Goal: Information Seeking & Learning: Learn about a topic

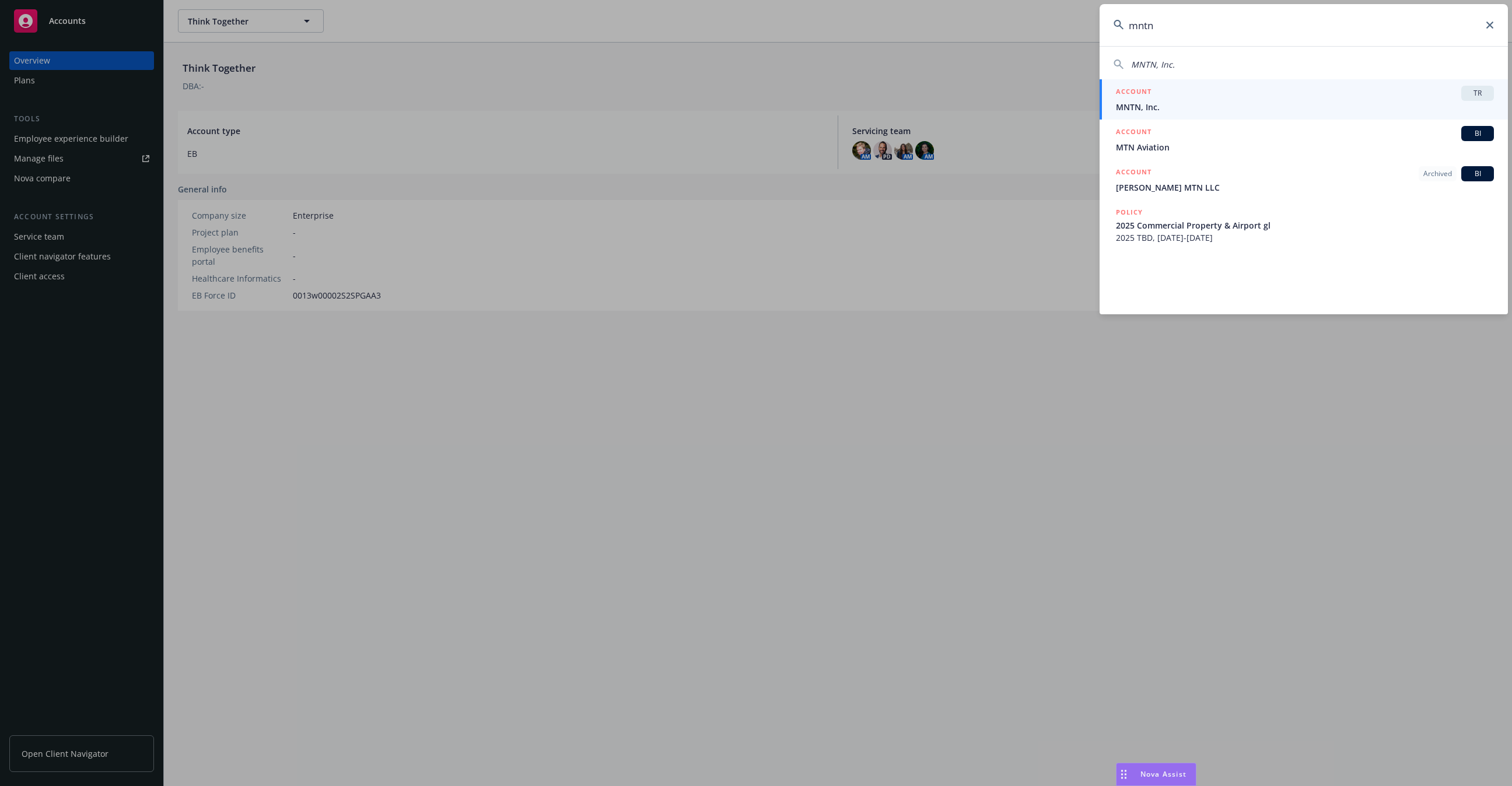
type input "mntn"
click at [1199, 109] on span "MNTN, Inc." at bounding box center [1305, 107] width 378 height 12
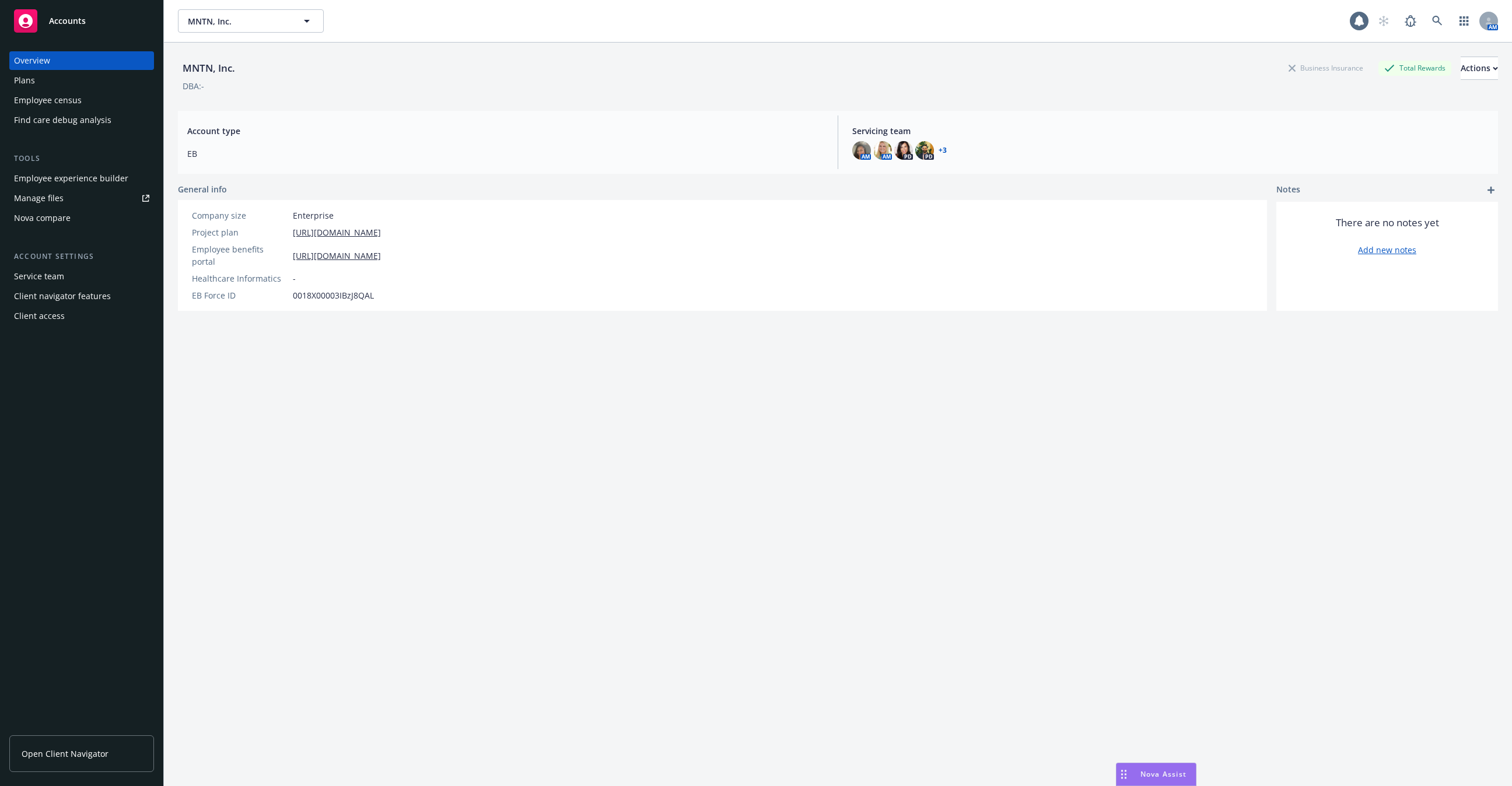
click at [113, 179] on div "Employee experience builder" at bounding box center [71, 178] width 115 height 19
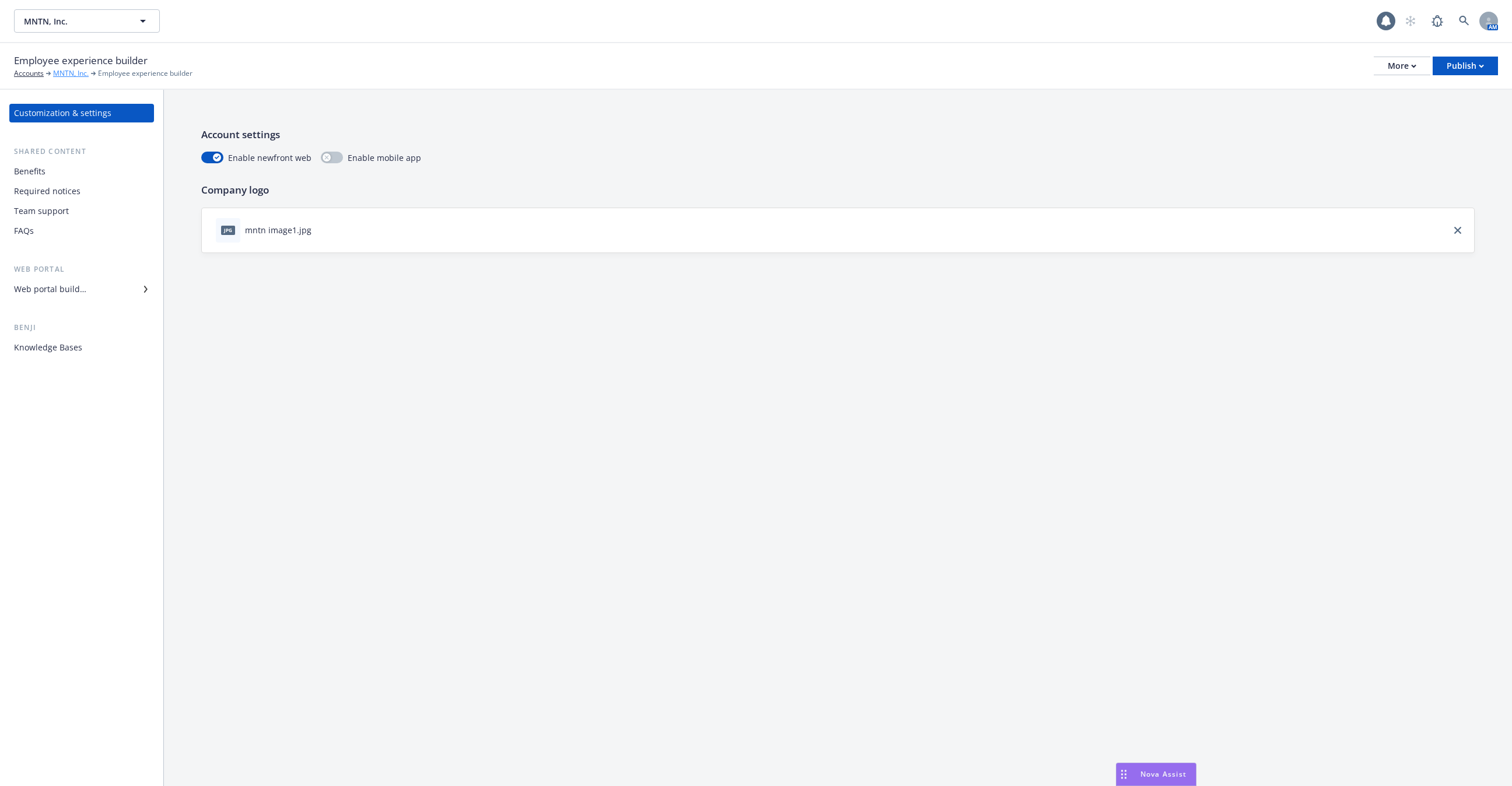
click at [65, 76] on link "MNTN, Inc." at bounding box center [71, 74] width 36 height 11
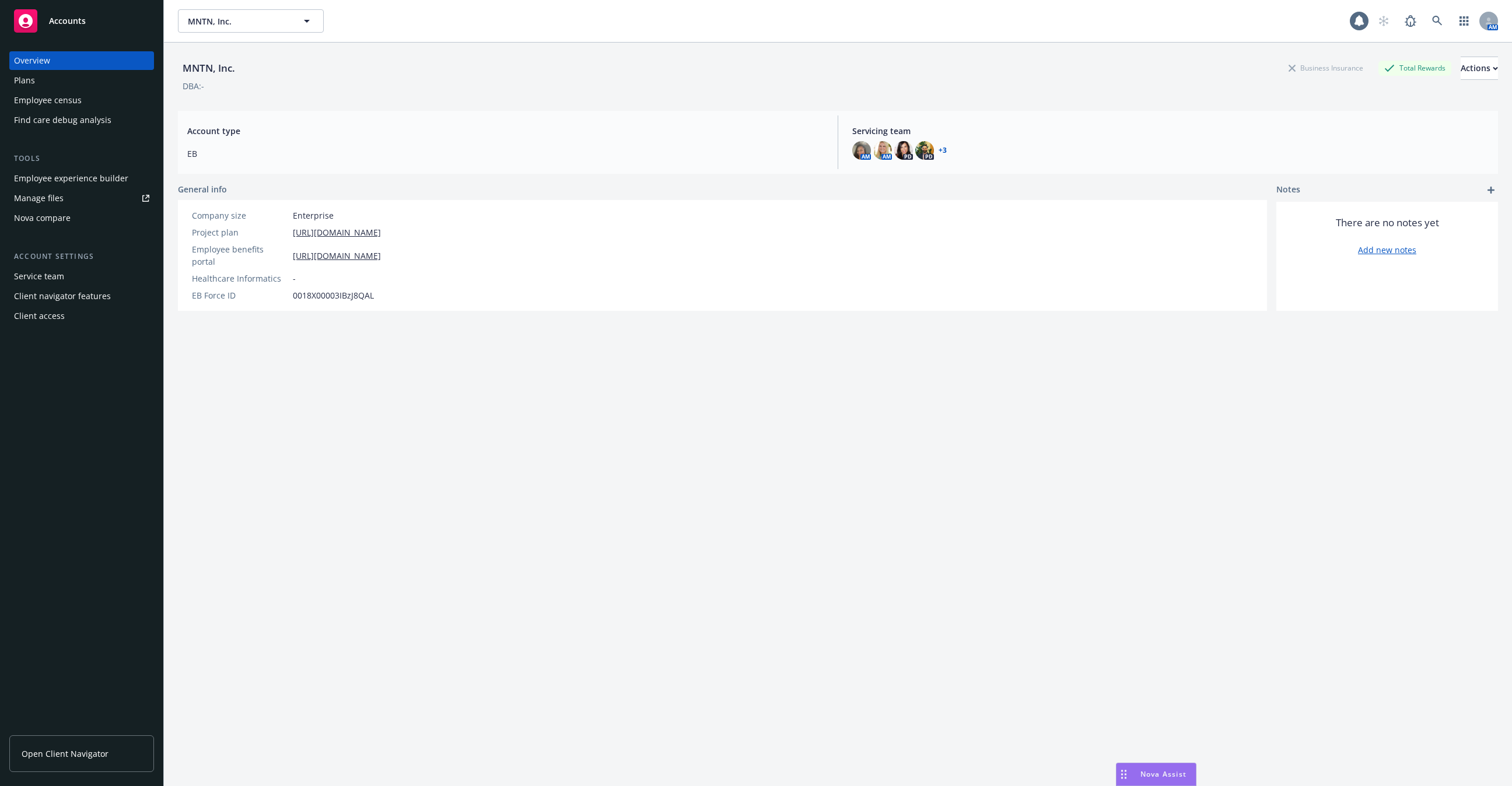
click at [65, 92] on div "Employee census" at bounding box center [48, 100] width 68 height 19
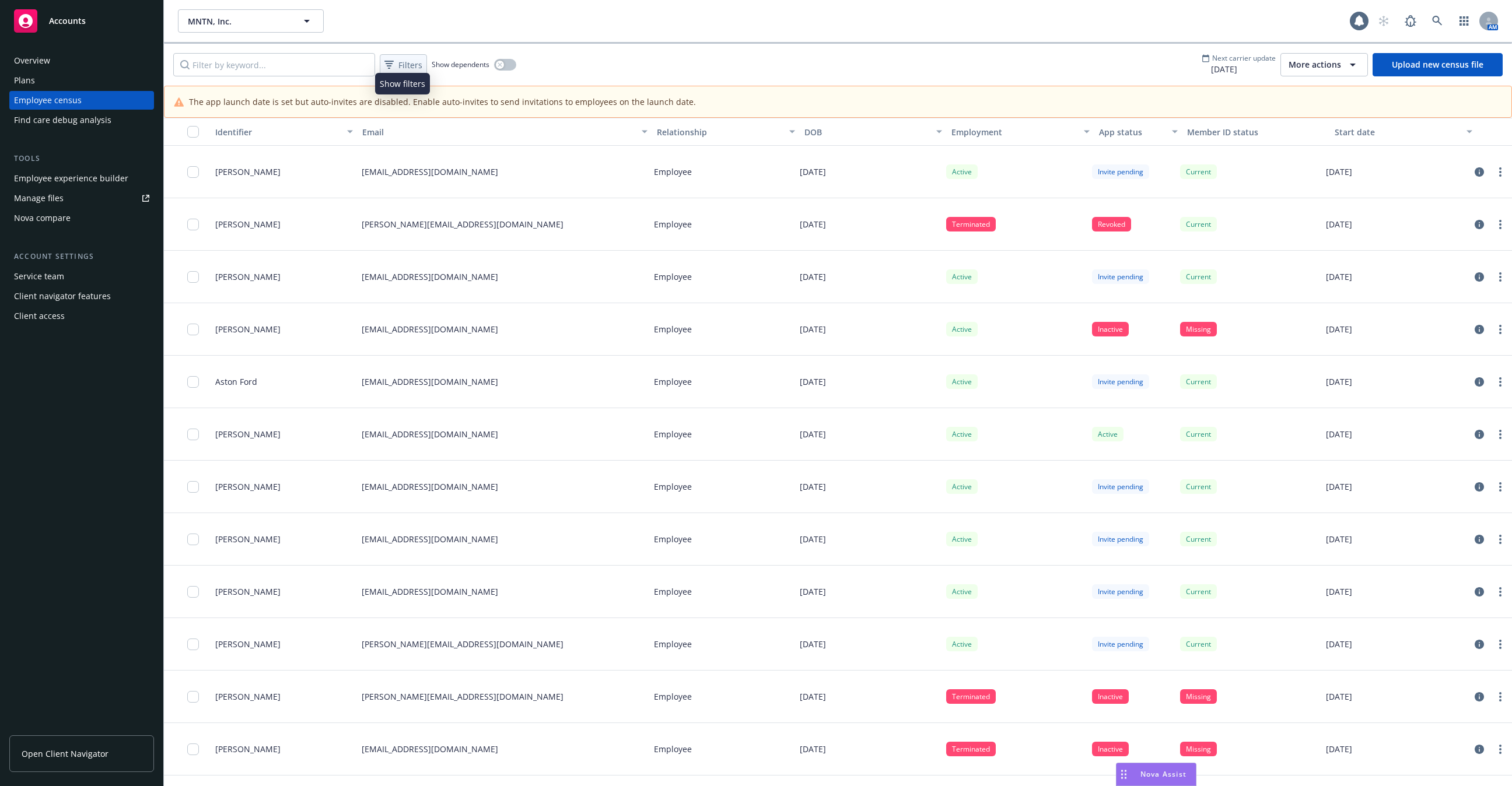
click at [401, 69] on span "Filters" at bounding box center [410, 65] width 24 height 12
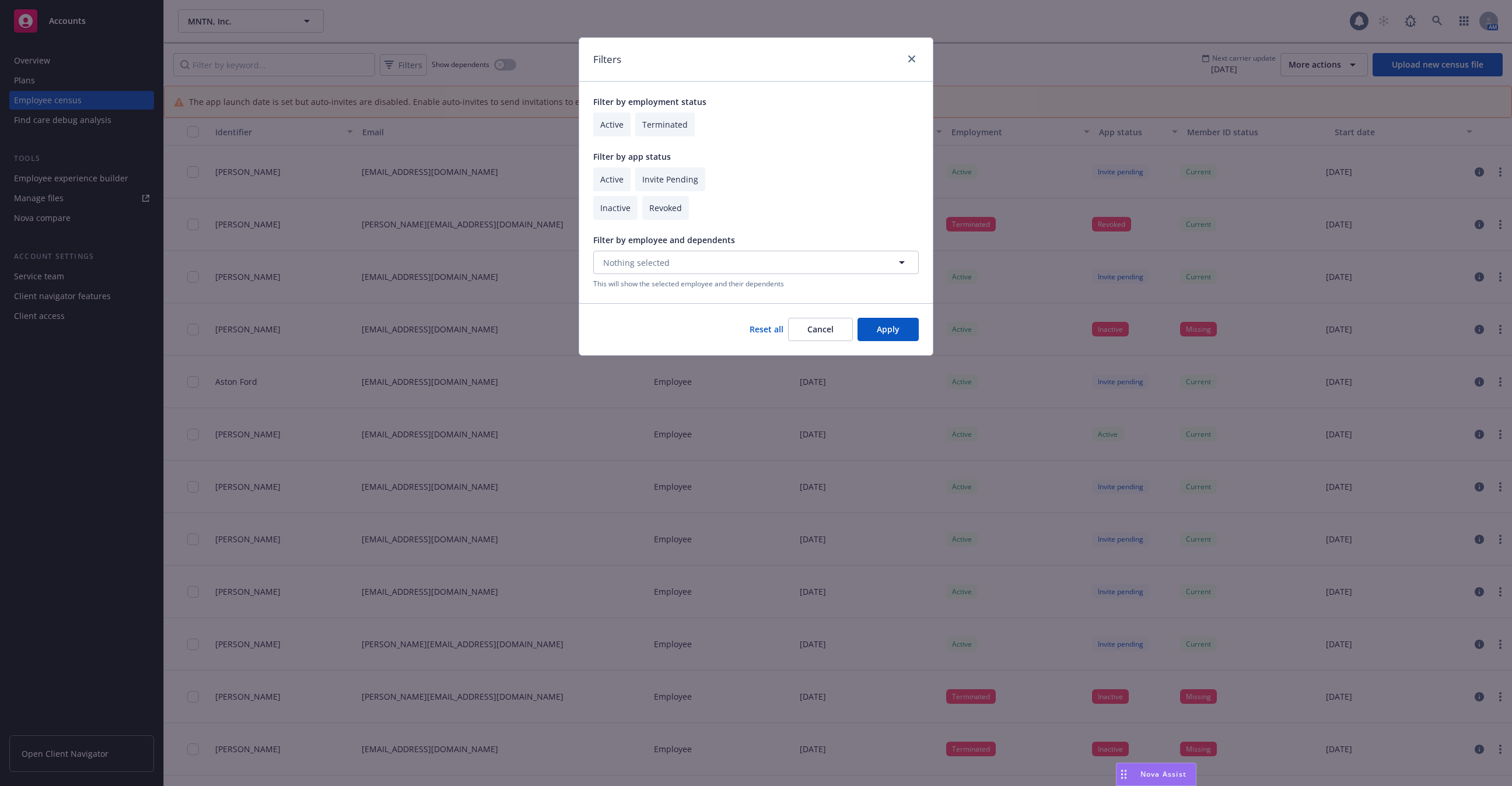
click at [609, 188] on input "checkbox" at bounding box center [612, 179] width 37 height 24
click at [609, 180] on input "checkbox" at bounding box center [612, 179] width 37 height 24
checkbox input "true"
click at [891, 324] on button "Apply" at bounding box center [888, 329] width 61 height 23
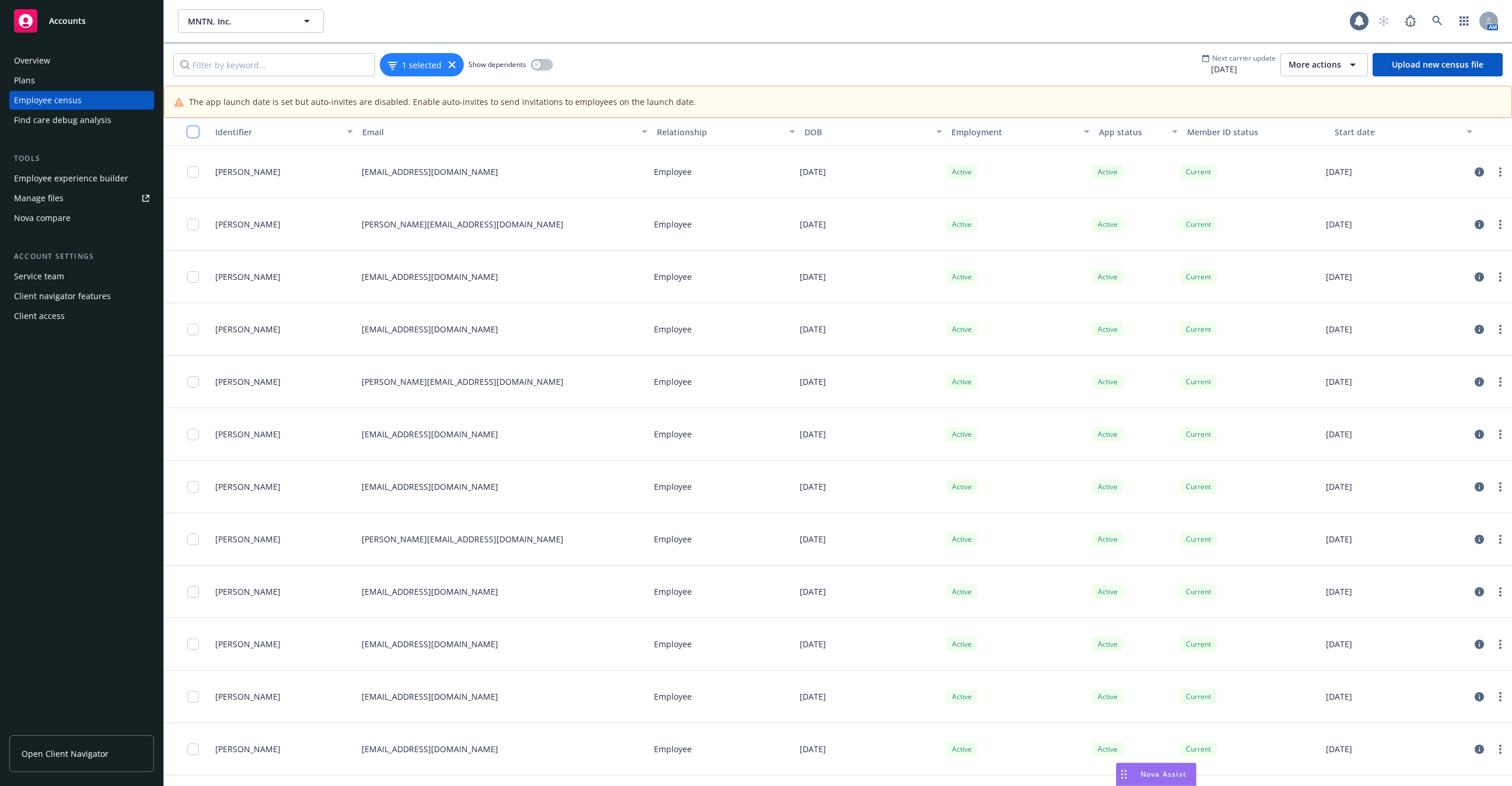
click at [190, 127] on input "checkbox" at bounding box center [193, 132] width 12 height 12
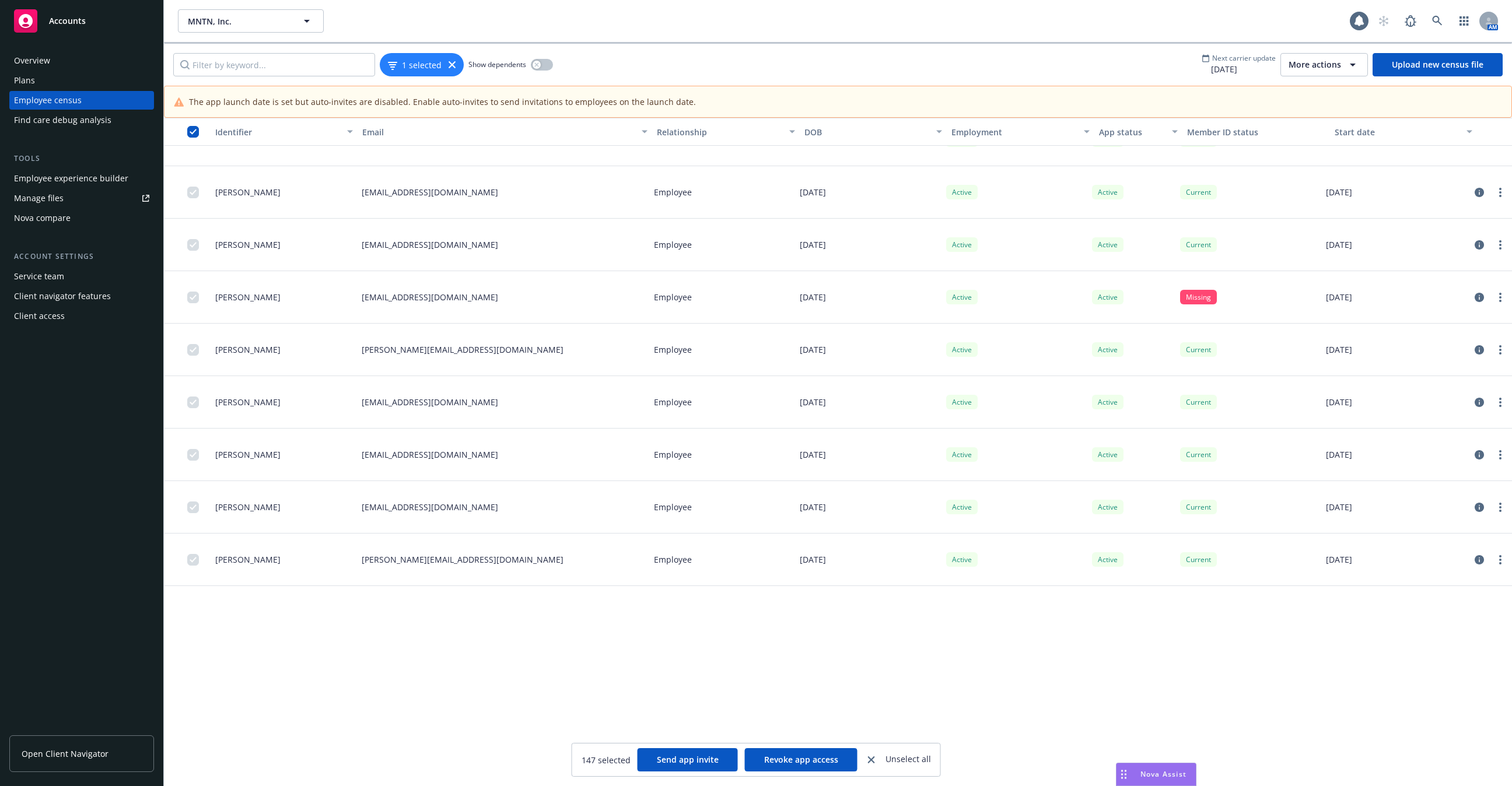
scroll to position [7033, 0]
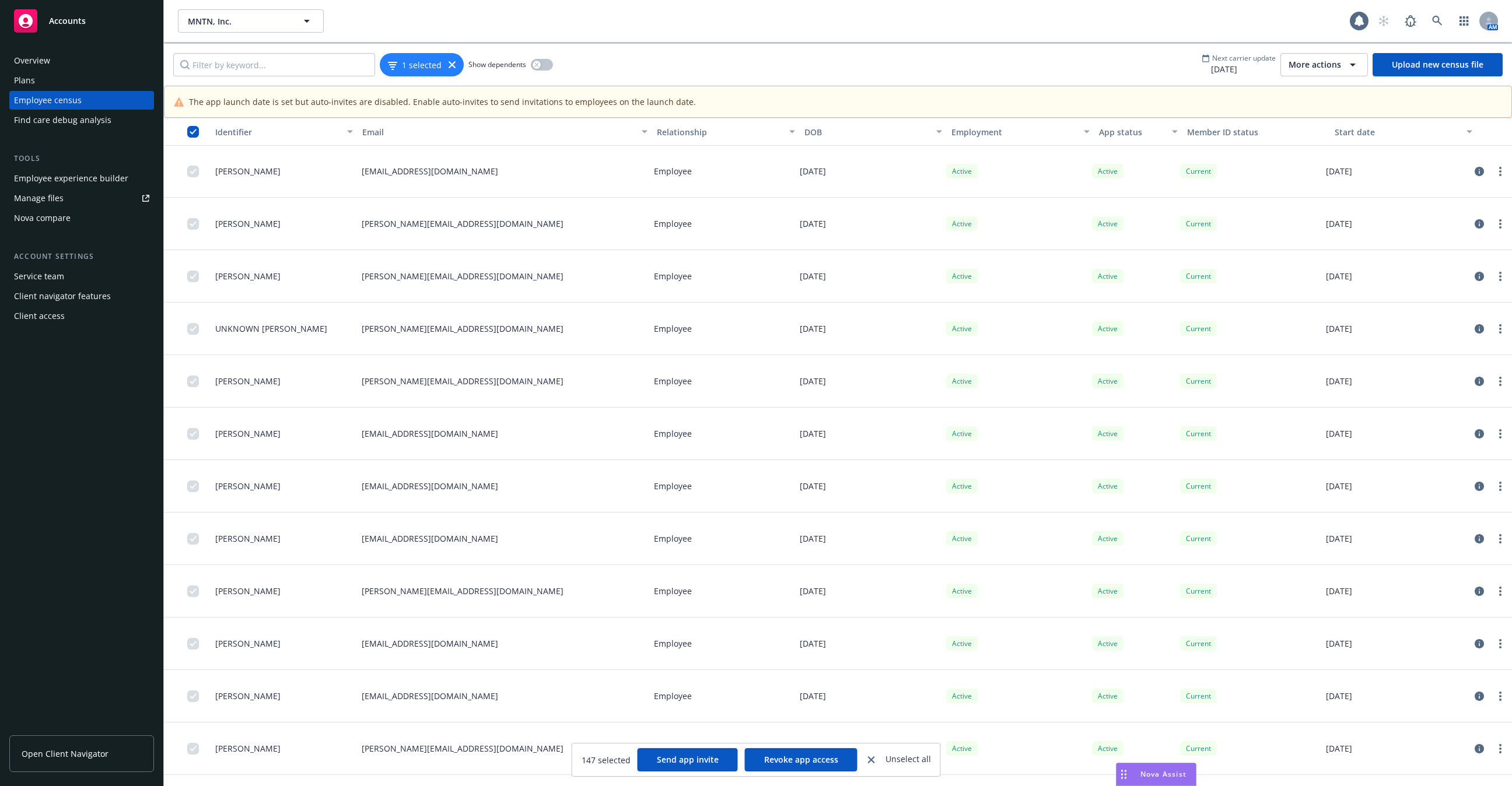
click at [190, 123] on button "button" at bounding box center [187, 131] width 46 height 28
click at [194, 130] on input "checkbox" at bounding box center [193, 132] width 12 height 12
click at [411, 76] on div "1 selected" at bounding box center [422, 65] width 84 height 23
click at [416, 70] on span "1 selected" at bounding box center [422, 65] width 40 height 12
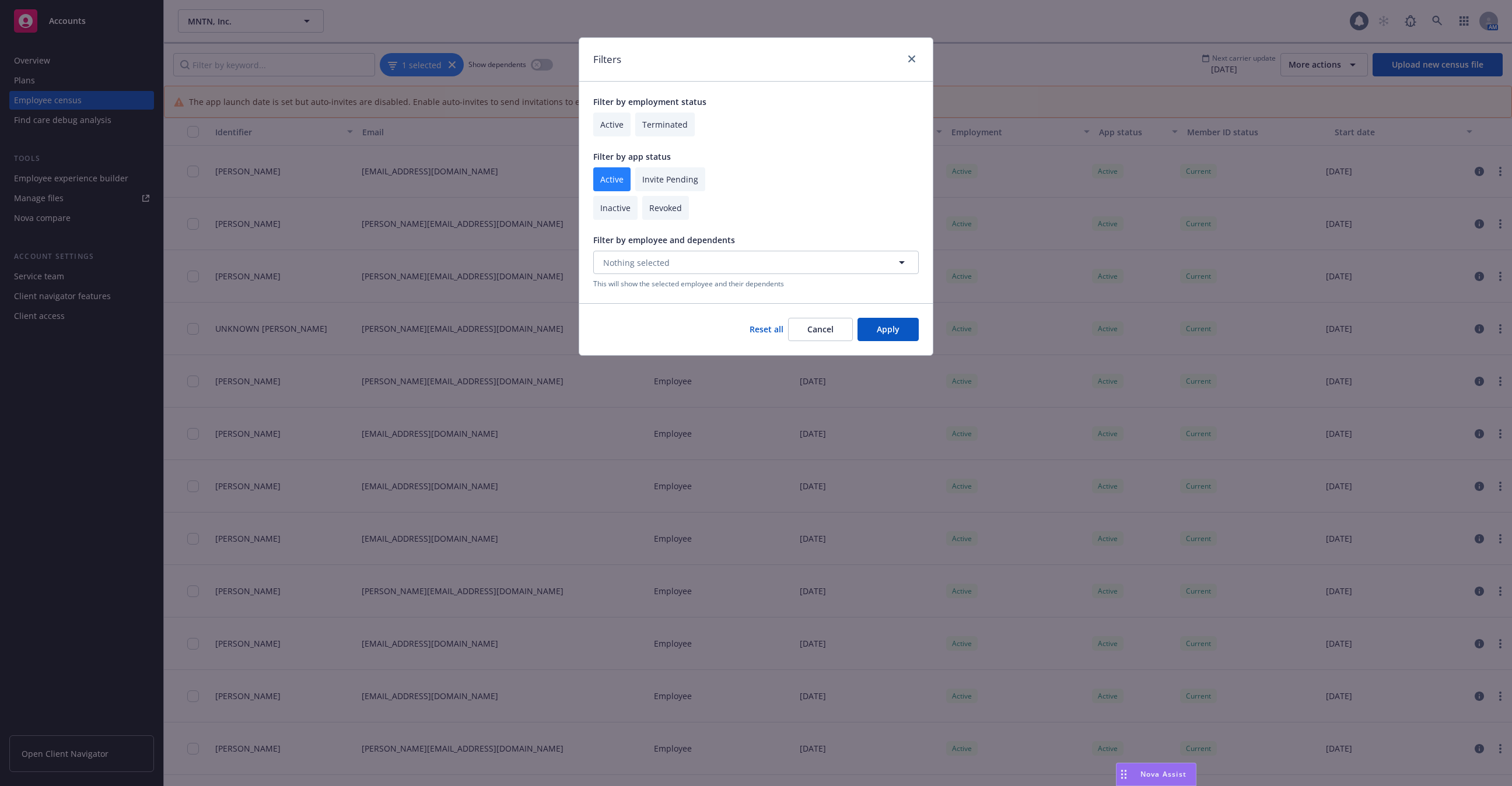
click at [608, 164] on div "Filter by app status Active Invite Pending Inactive Revoked" at bounding box center [756, 185] width 326 height 69
click at [608, 173] on input "checkbox" at bounding box center [612, 179] width 37 height 24
checkbox input "false"
click at [609, 126] on input "checkbox" at bounding box center [612, 124] width 37 height 24
checkbox input "true"
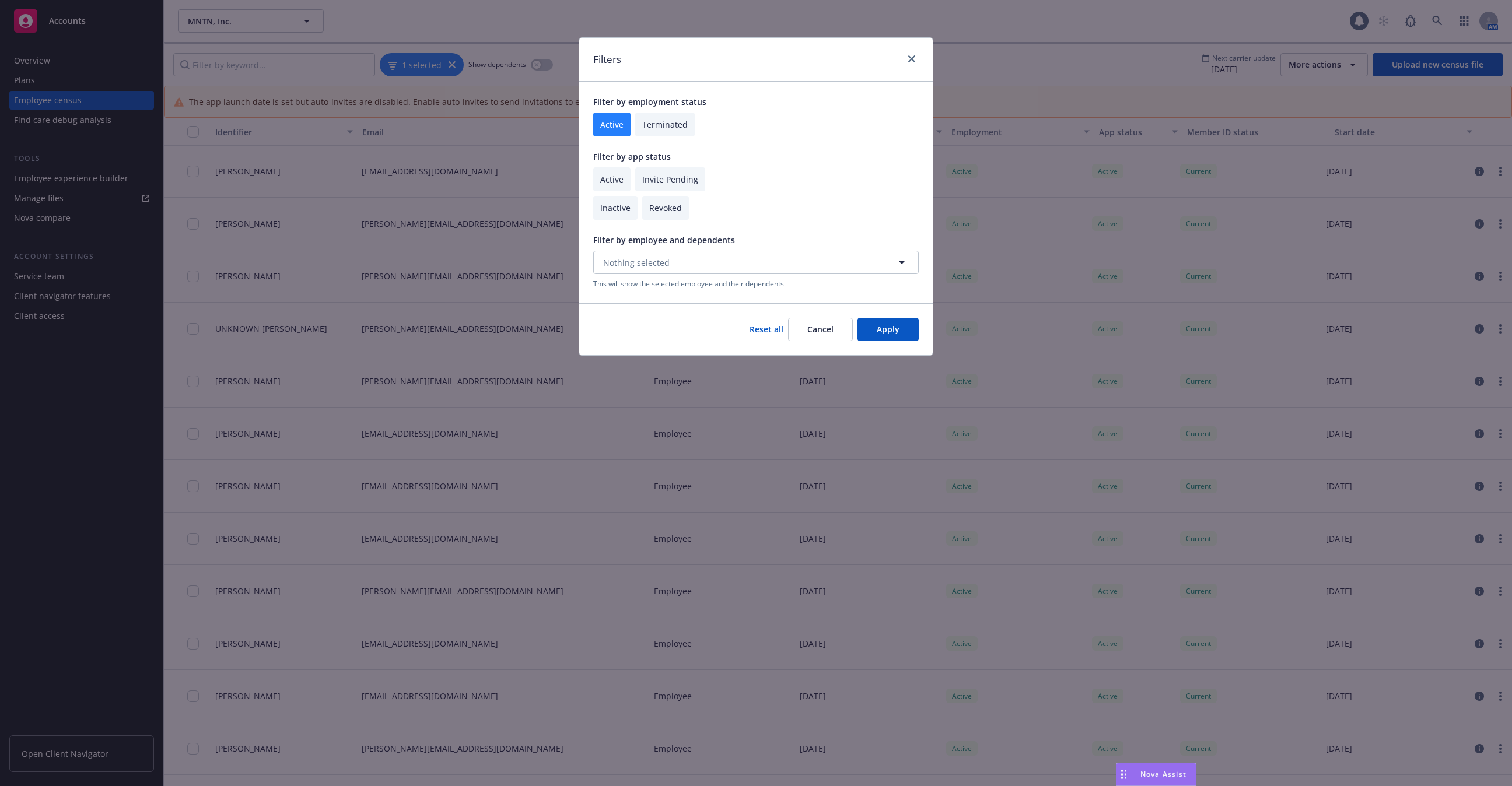
click at [894, 330] on button "Apply" at bounding box center [888, 329] width 61 height 23
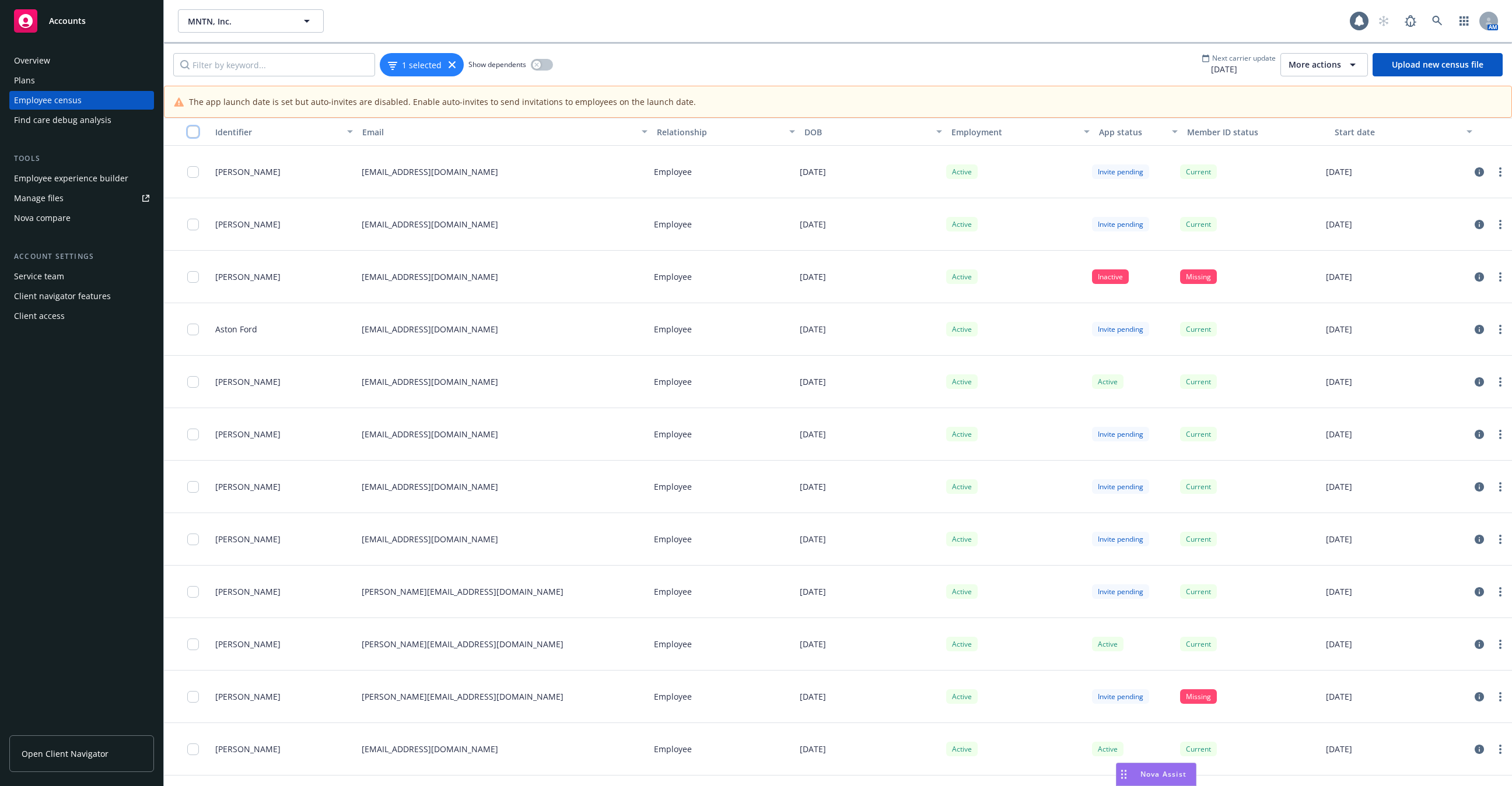
click at [190, 130] on input "checkbox" at bounding box center [193, 132] width 12 height 12
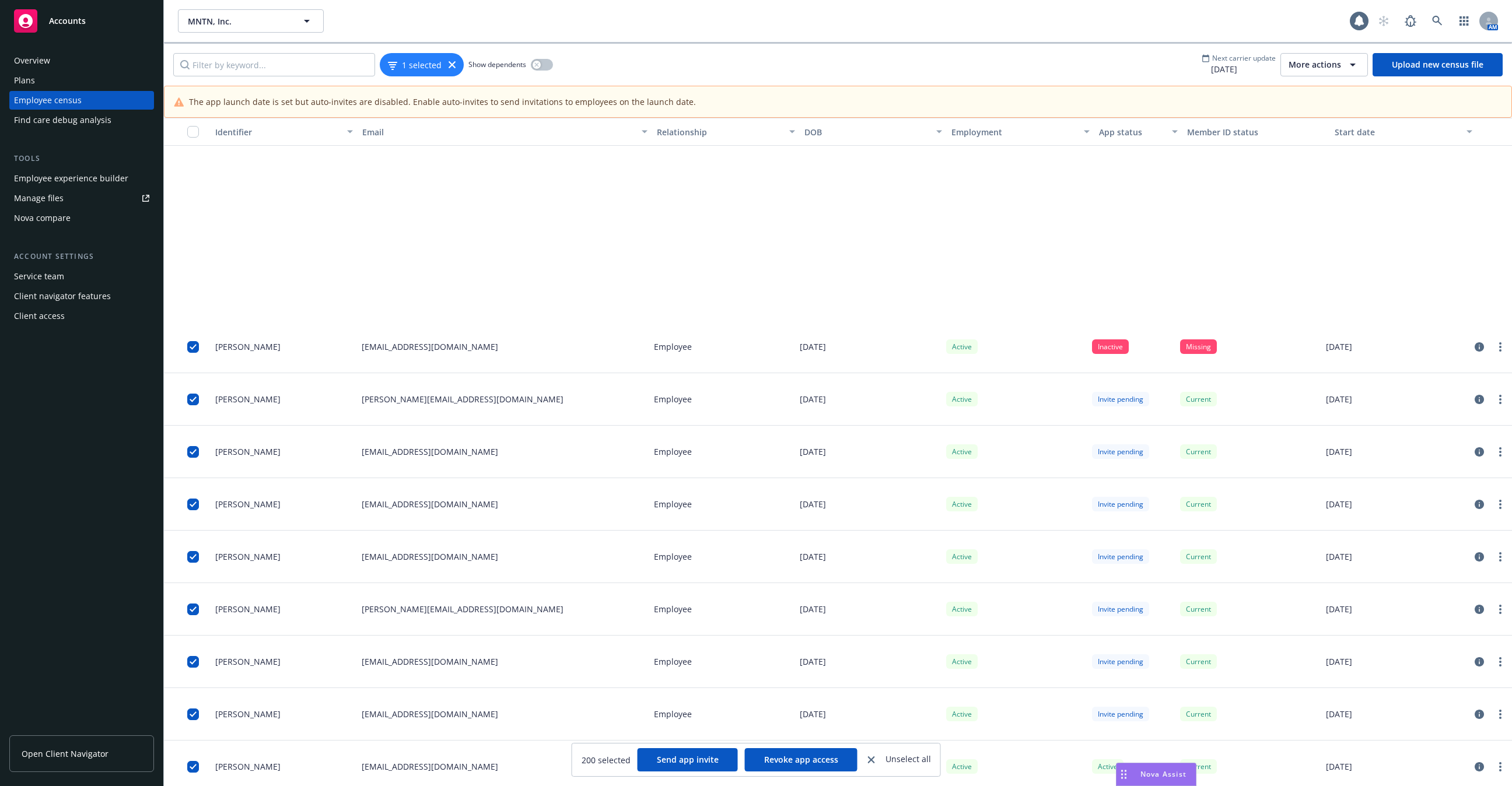
scroll to position [9313, 0]
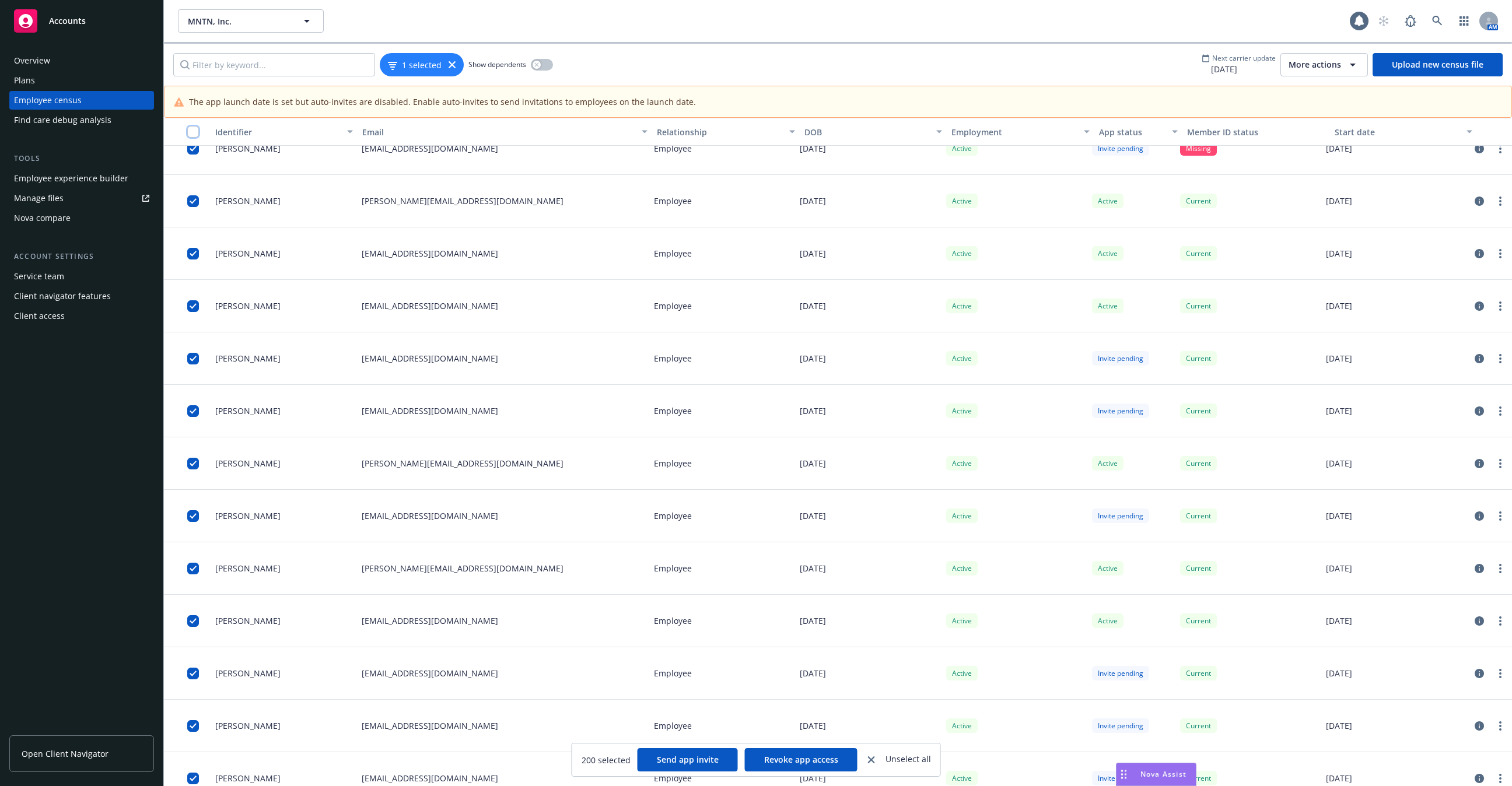
click at [195, 135] on input "checkbox" at bounding box center [193, 132] width 12 height 12
click at [186, 130] on div "button" at bounding box center [188, 132] width 37 height 12
click at [190, 136] on input "checkbox" at bounding box center [193, 132] width 12 height 12
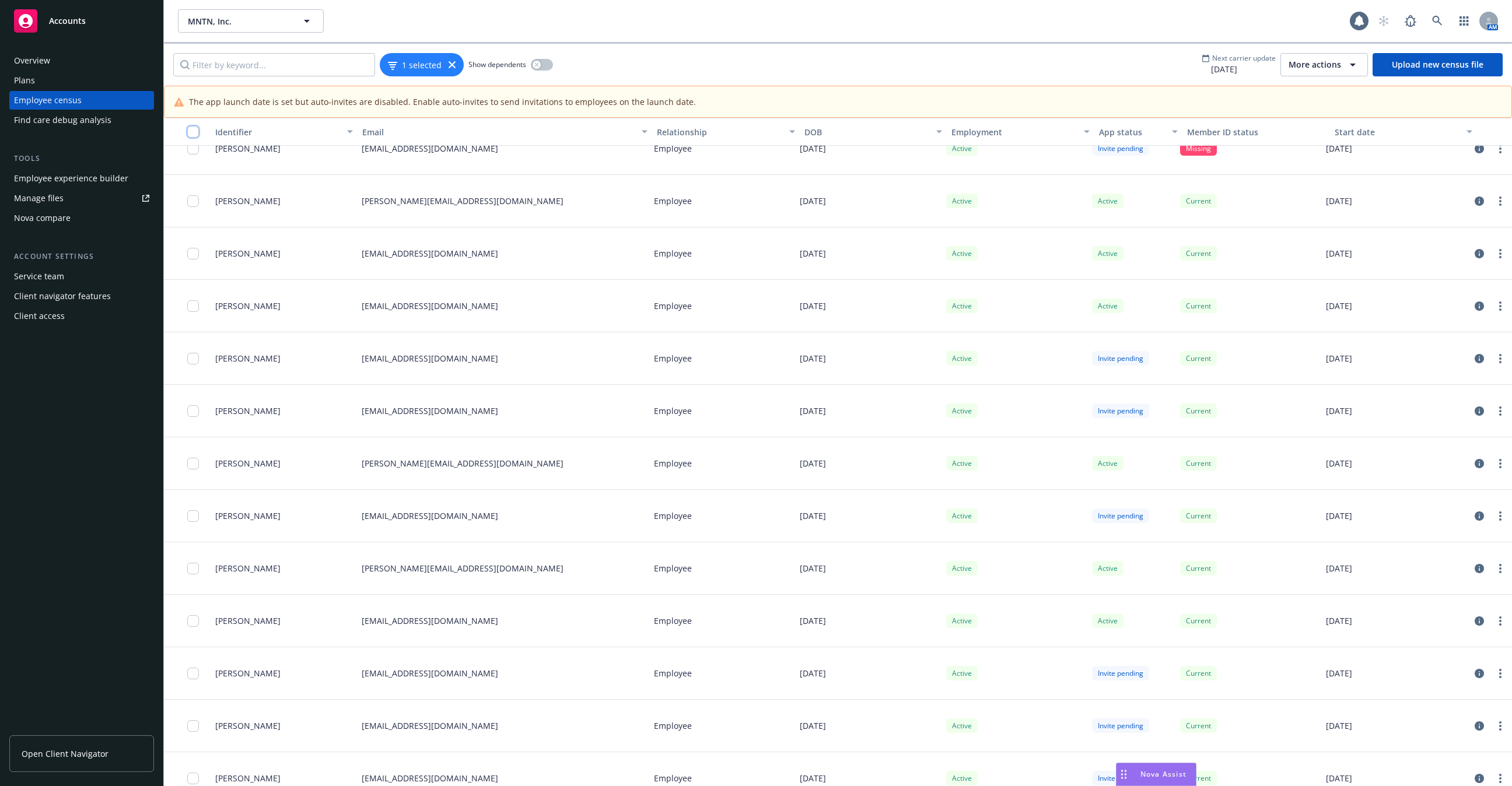
click at [192, 129] on input "checkbox" at bounding box center [193, 132] width 12 height 12
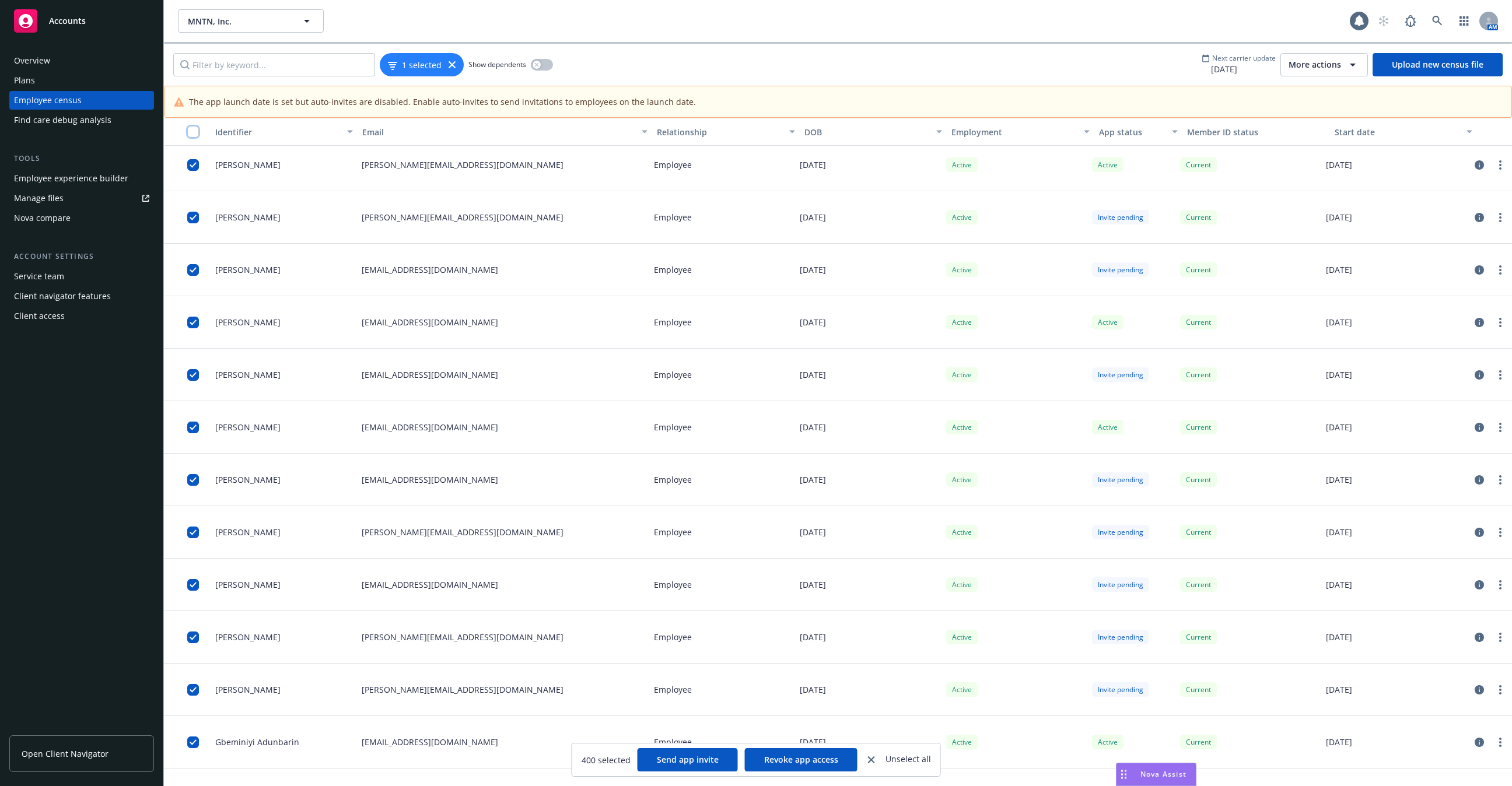
click at [189, 133] on input "checkbox" at bounding box center [193, 132] width 12 height 12
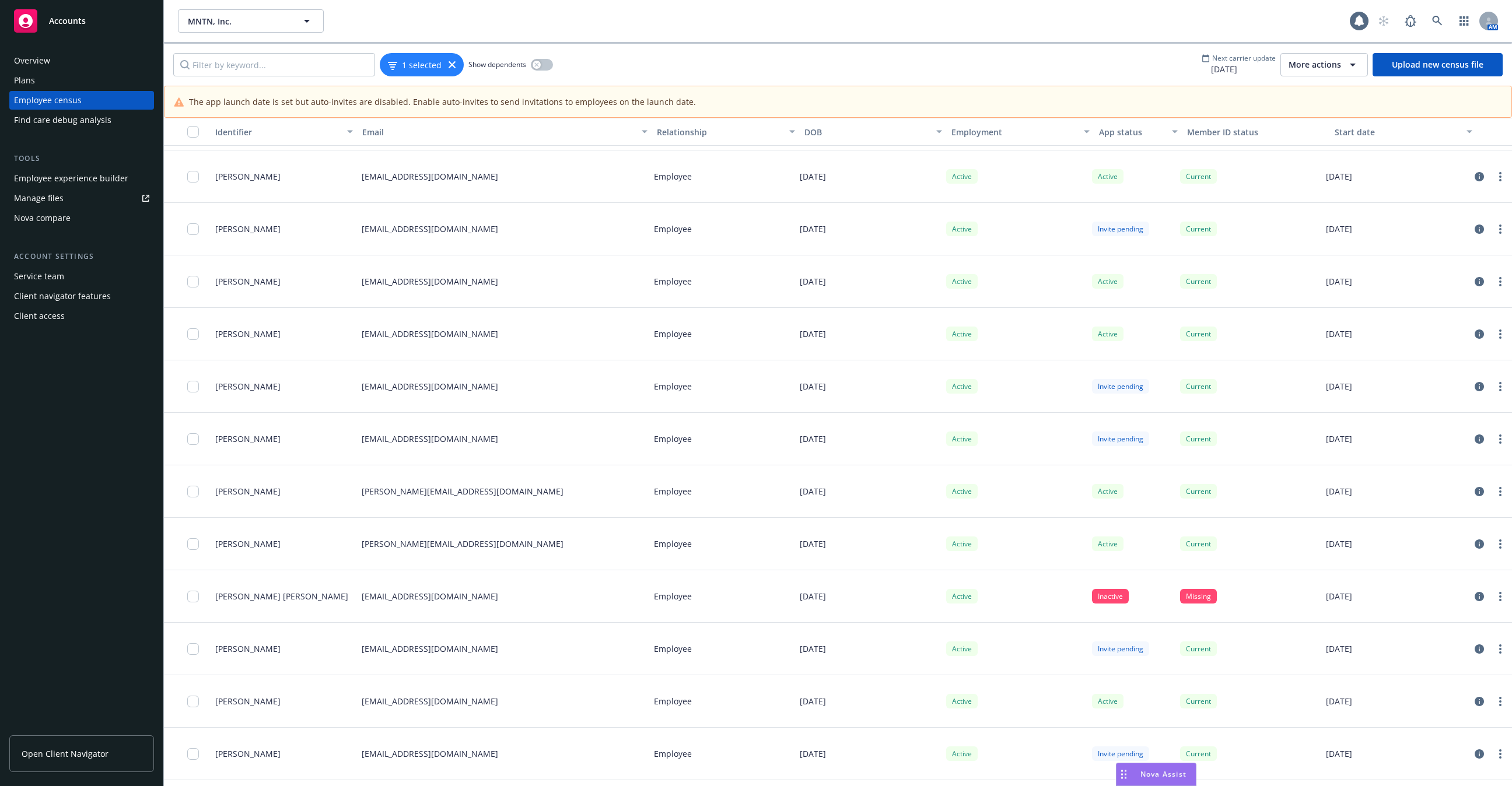
scroll to position [12978, 0]
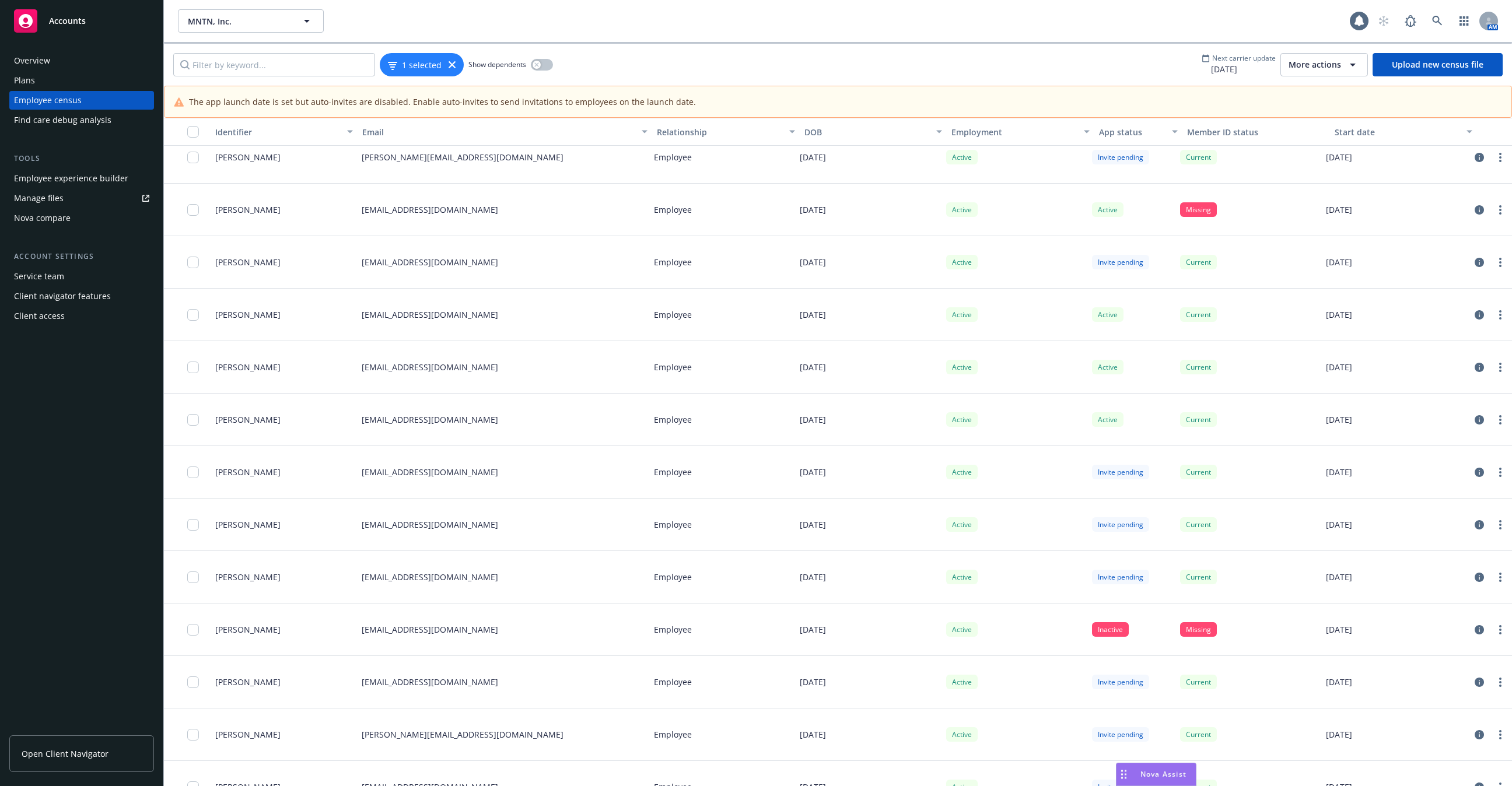
click at [188, 122] on button "button" at bounding box center [187, 131] width 46 height 28
click at [194, 132] on input "checkbox" at bounding box center [193, 132] width 12 height 12
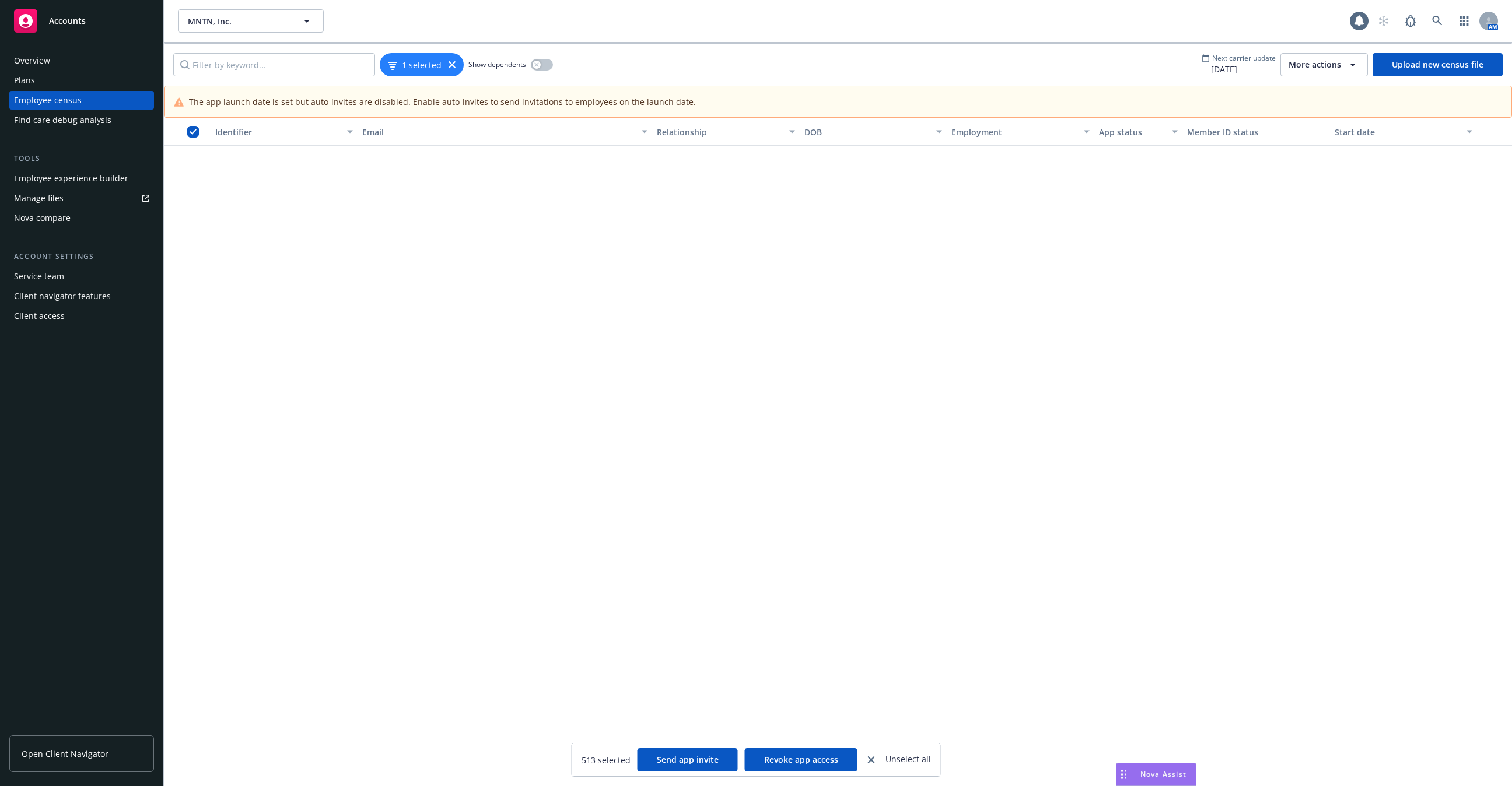
scroll to position [26281, 0]
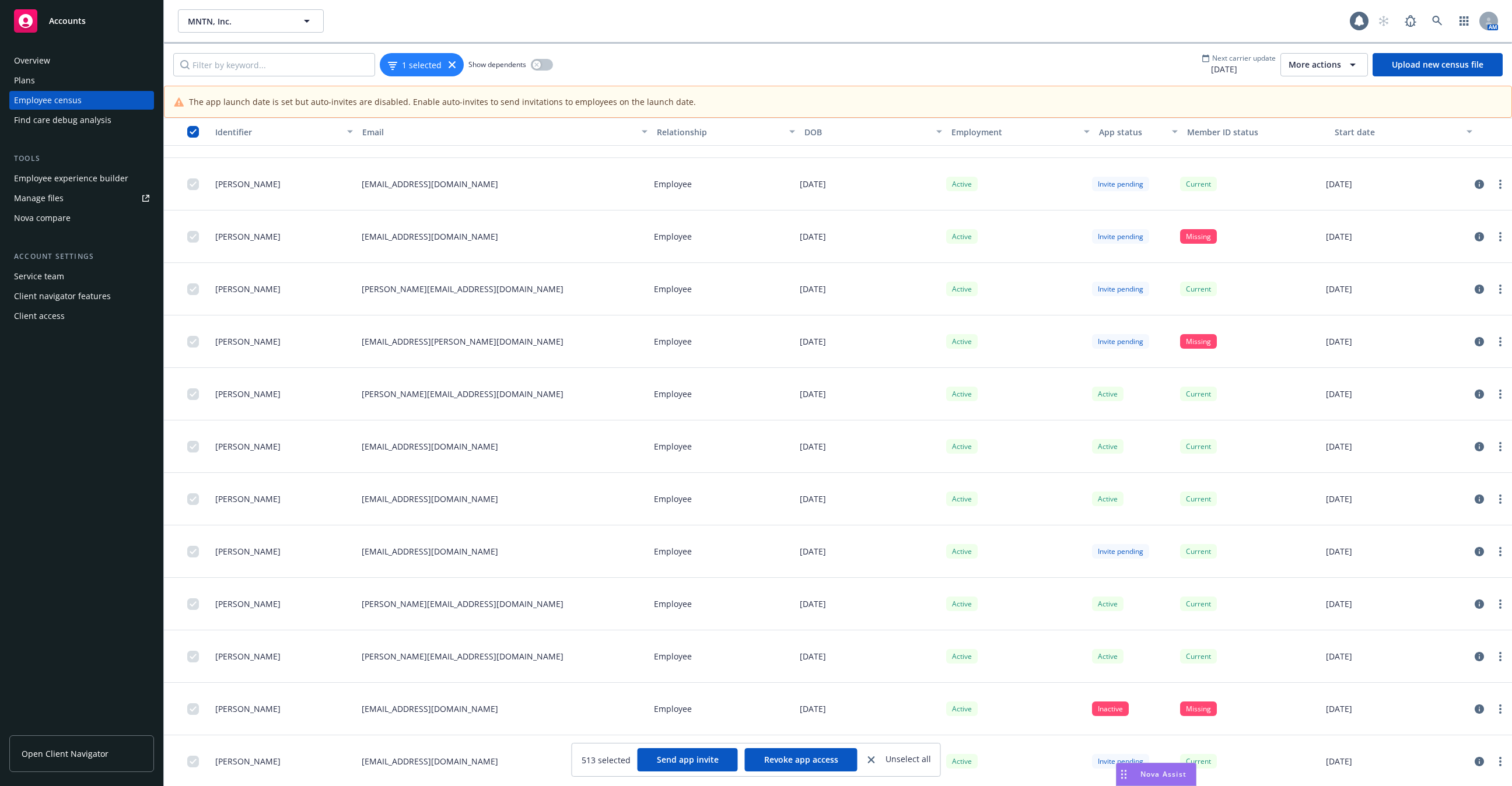
click at [196, 122] on button "button" at bounding box center [187, 131] width 46 height 28
click at [192, 132] on input "checkbox" at bounding box center [193, 132] width 12 height 12
